Goal: Complete application form

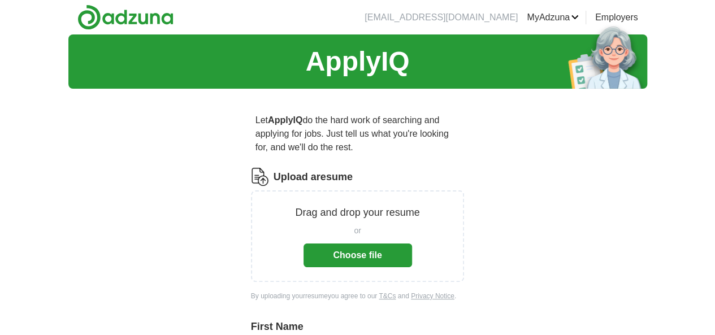
click at [352, 244] on button "Choose file" at bounding box center [358, 256] width 109 height 24
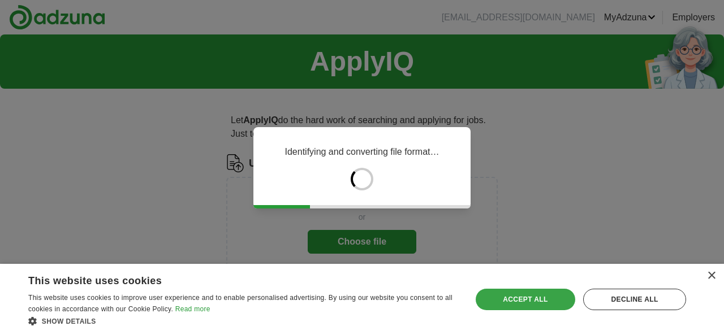
click at [512, 306] on div "Accept all" at bounding box center [526, 299] width 100 height 21
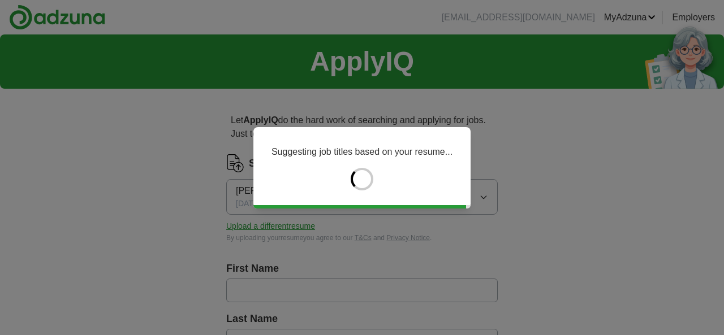
type input "*******"
type input "******"
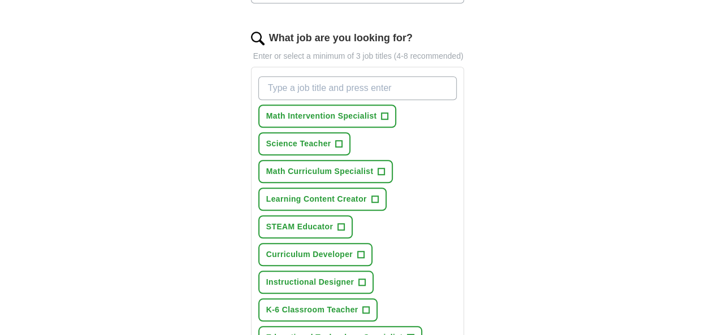
scroll to position [364, 0]
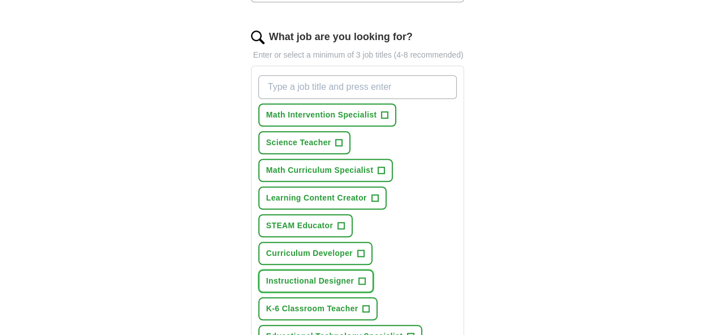
click at [366, 277] on span "+" at bounding box center [362, 281] width 7 height 9
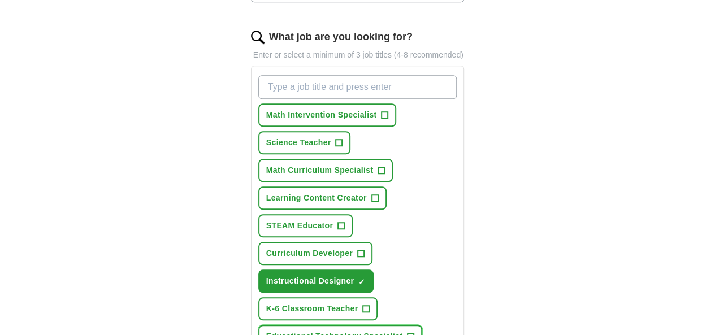
click at [374, 325] on button "Educational Technology Specialist +" at bounding box center [340, 336] width 165 height 23
click at [328, 242] on button "Curriculum Developer +" at bounding box center [315, 253] width 114 height 23
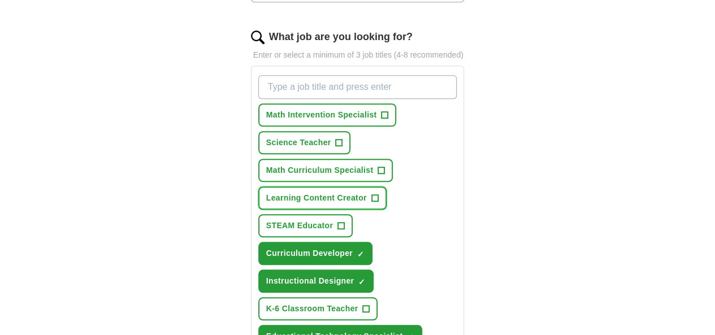
click at [371, 194] on span "+" at bounding box center [374, 198] width 7 height 9
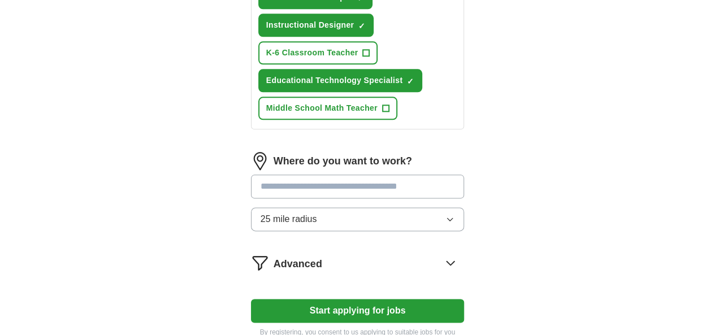
scroll to position [628, 0]
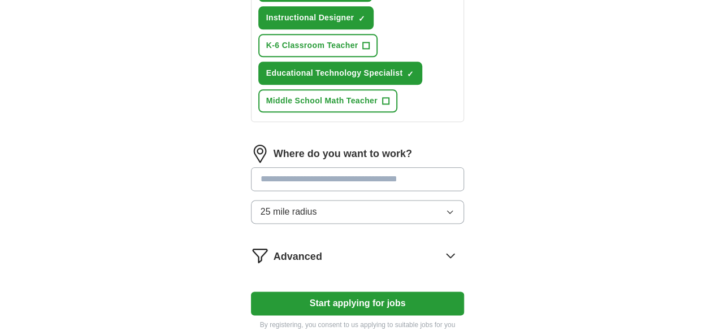
click at [421, 167] on input at bounding box center [358, 179] width 214 height 24
